Goal: Task Accomplishment & Management: Manage account settings

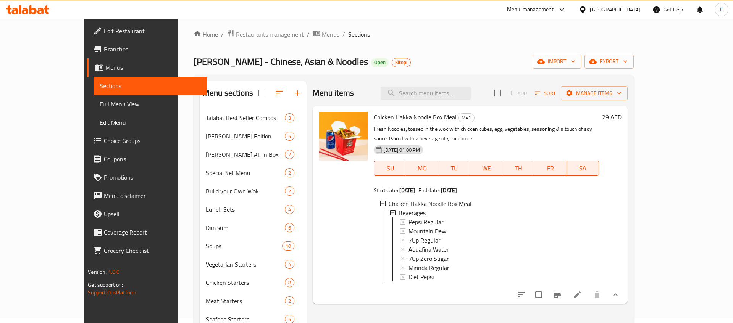
scroll to position [6, 0]
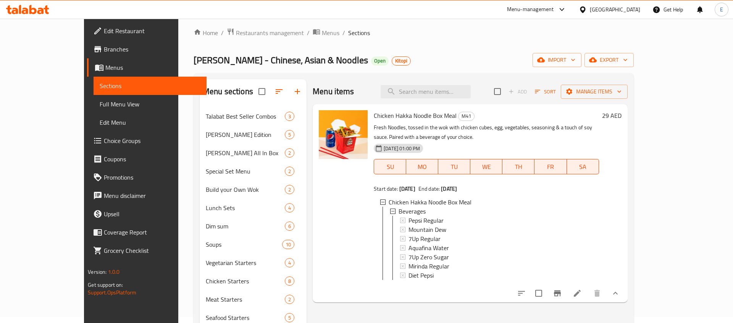
click at [100, 87] on span "Sections" at bounding box center [150, 85] width 101 height 9
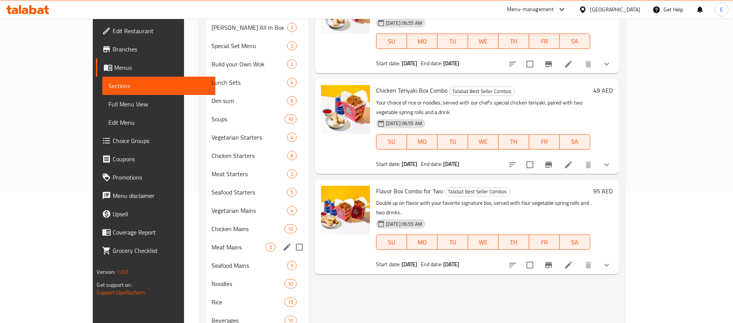
scroll to position [181, 0]
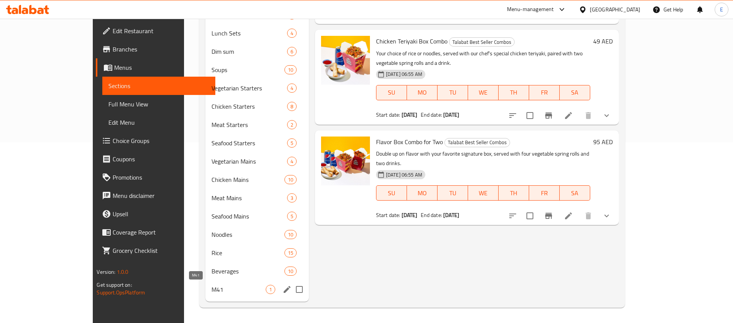
click at [212, 286] on span "M41" at bounding box center [239, 289] width 54 height 9
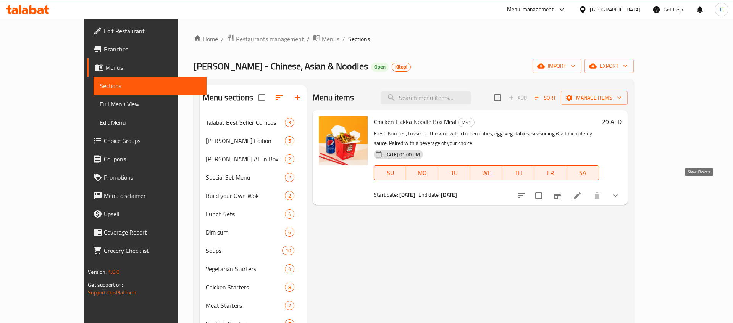
click at [620, 191] on icon "show more" at bounding box center [615, 195] width 9 height 9
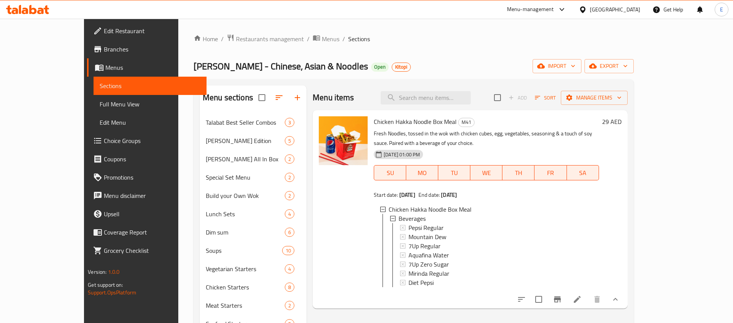
click at [588, 293] on li at bounding box center [577, 300] width 21 height 14
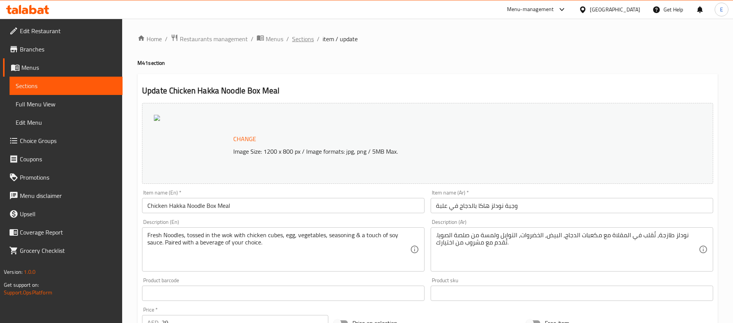
click at [310, 37] on span "Sections" at bounding box center [303, 38] width 22 height 9
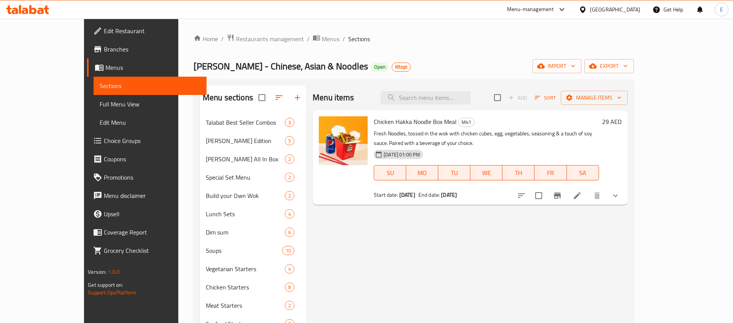
click at [104, 52] on span "Branches" at bounding box center [152, 49] width 97 height 9
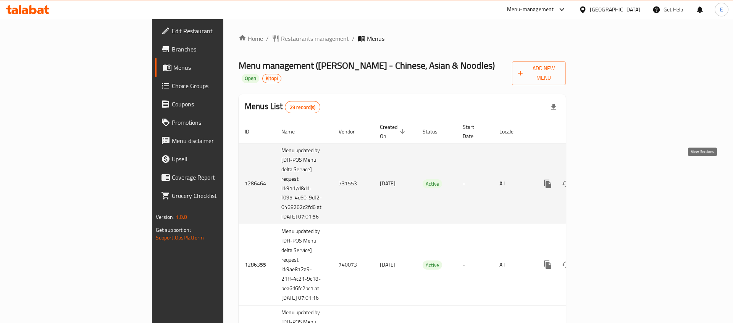
click at [612, 175] on link "enhanced table" at bounding box center [603, 184] width 18 height 18
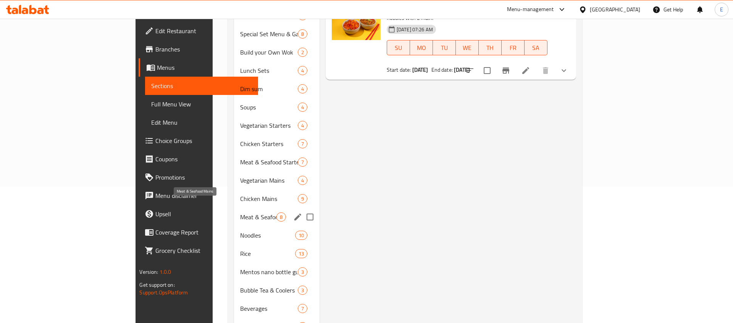
scroll to position [163, 0]
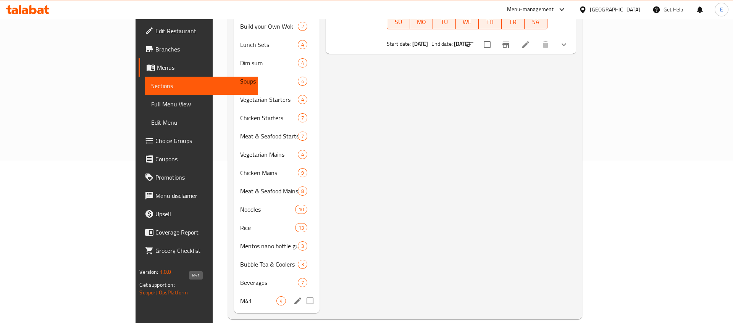
click at [240, 297] on span "M41" at bounding box center [258, 301] width 36 height 9
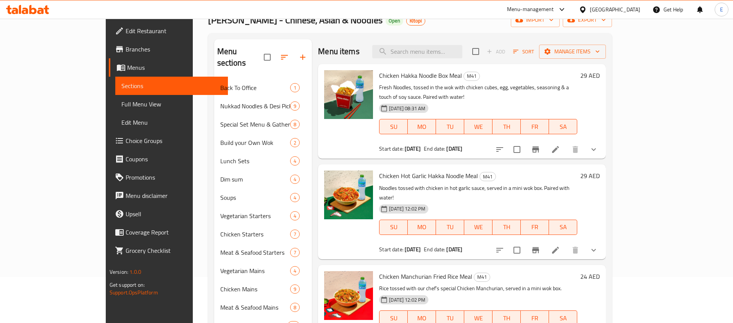
scroll to position [42, 0]
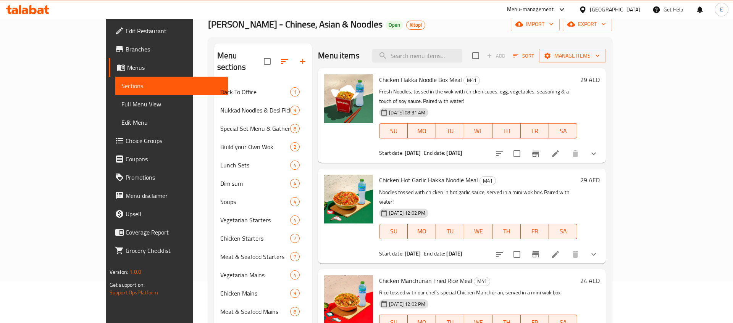
click at [126, 48] on span "Branches" at bounding box center [174, 49] width 97 height 9
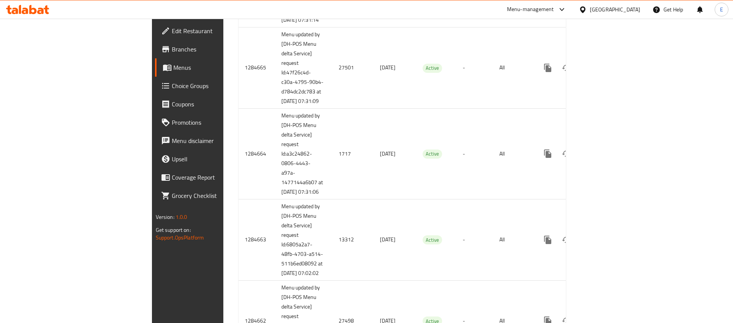
scroll to position [1208, 0]
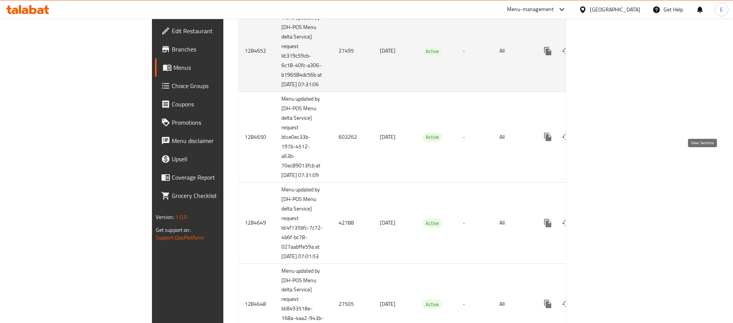
click at [607, 56] on icon "enhanced table" at bounding box center [602, 51] width 9 height 9
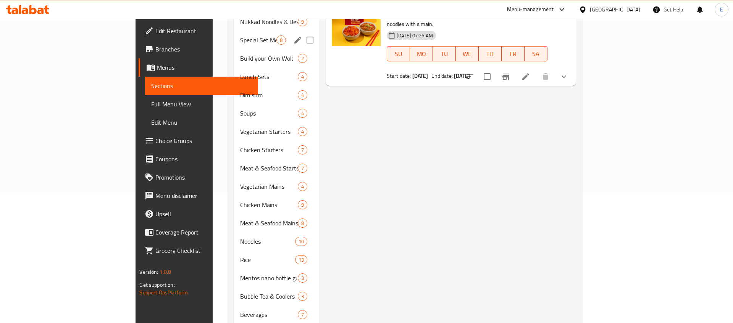
scroll to position [163, 0]
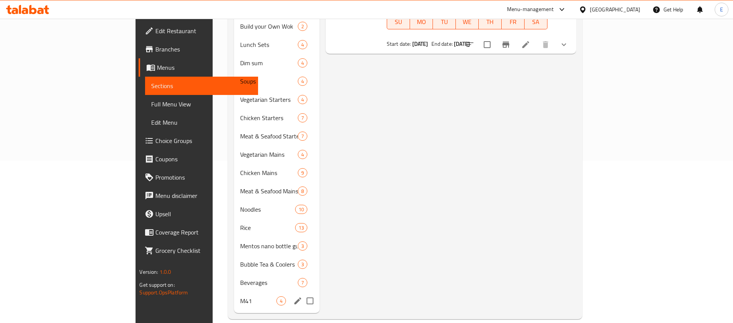
click at [234, 292] on div "M41 4" at bounding box center [277, 301] width 86 height 18
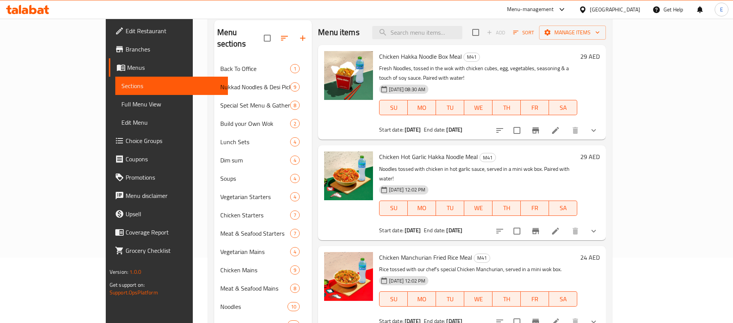
scroll to position [47, 0]
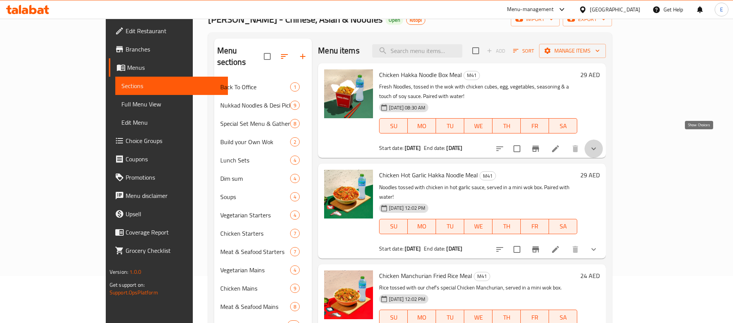
click at [598, 144] on icon "show more" at bounding box center [593, 148] width 9 height 9
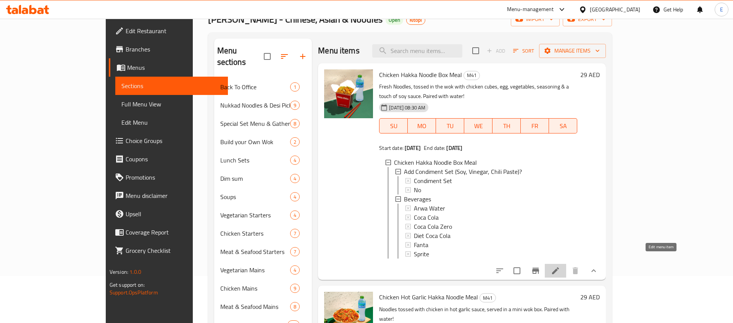
click at [560, 266] on icon at bounding box center [555, 270] width 9 height 9
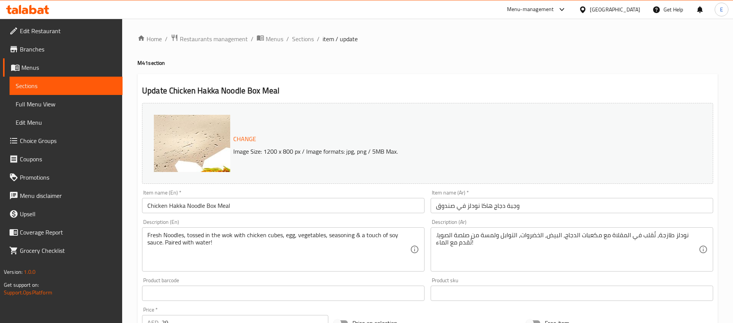
drag, startPoint x: 147, startPoint y: 64, endPoint x: 167, endPoint y: 65, distance: 20.2
click at [166, 65] on h4 "M41 section" at bounding box center [427, 63] width 580 height 8
click at [175, 65] on h4 "M41 section" at bounding box center [427, 63] width 580 height 8
click at [332, 40] on span "item / update" at bounding box center [340, 38] width 35 height 9
click at [309, 39] on span "Sections" at bounding box center [303, 38] width 22 height 9
